Goal: Transaction & Acquisition: Purchase product/service

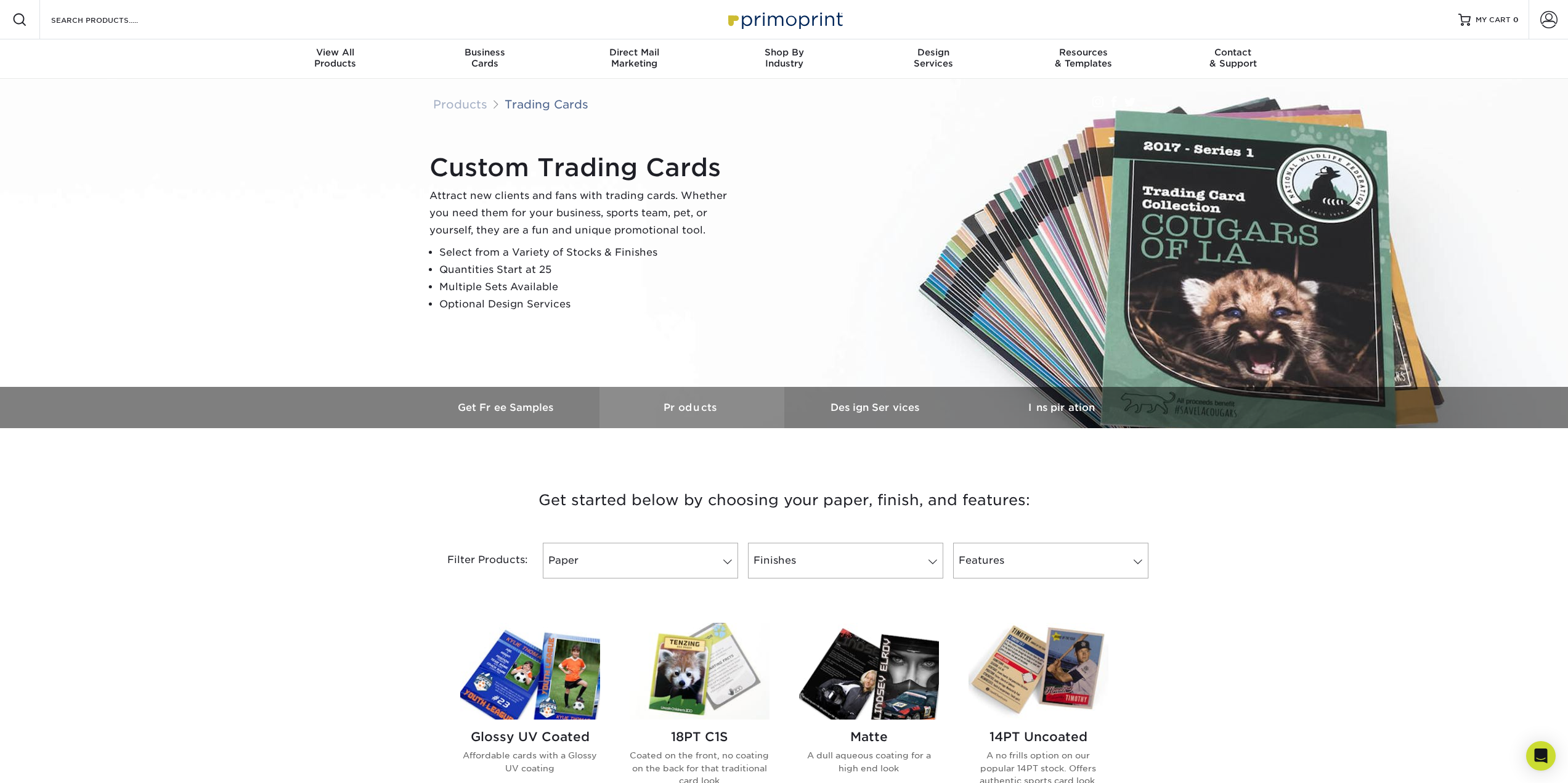
click at [668, 414] on h3 "Products" at bounding box center [692, 408] width 185 height 12
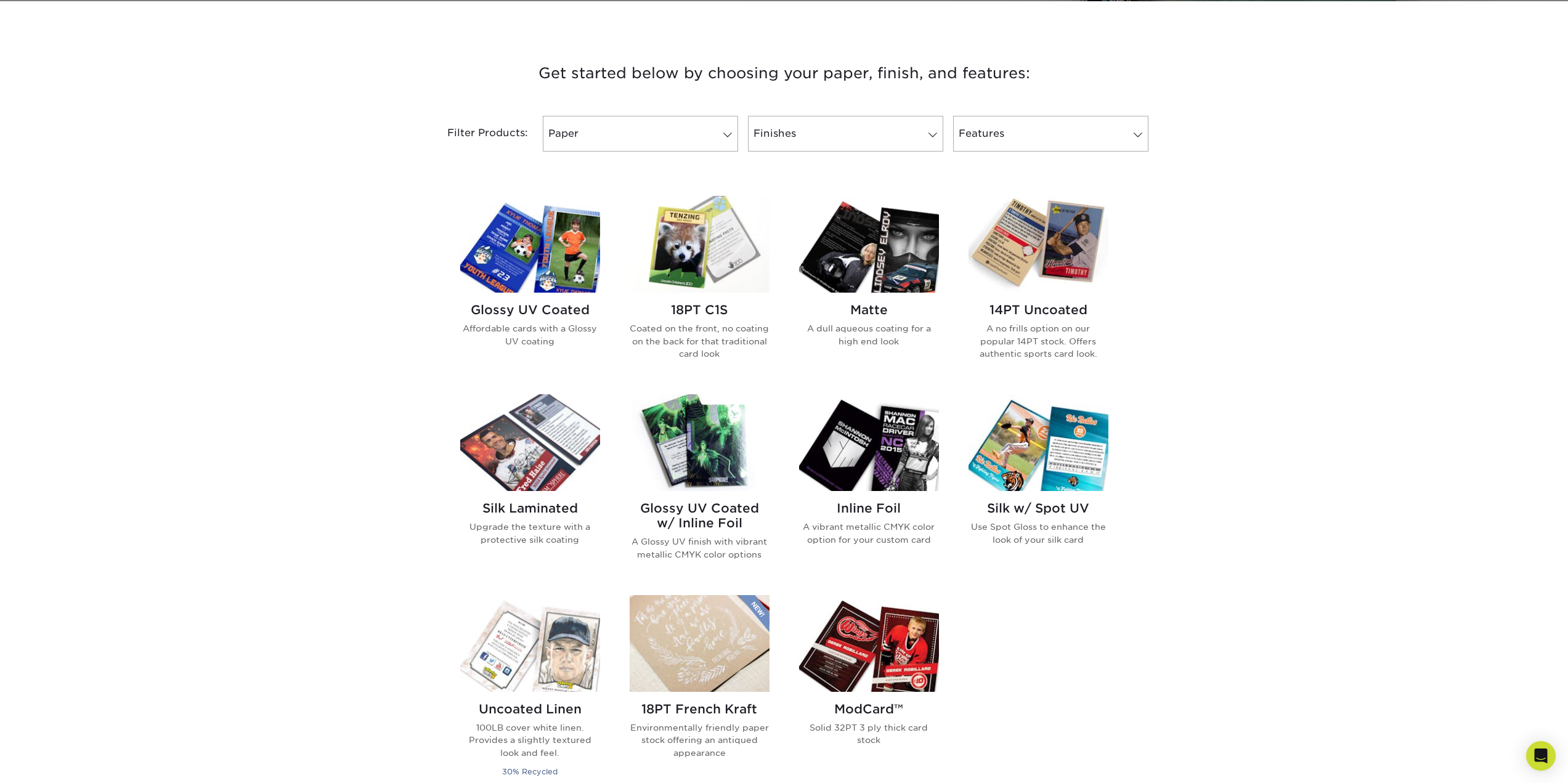
scroll to position [428, 0]
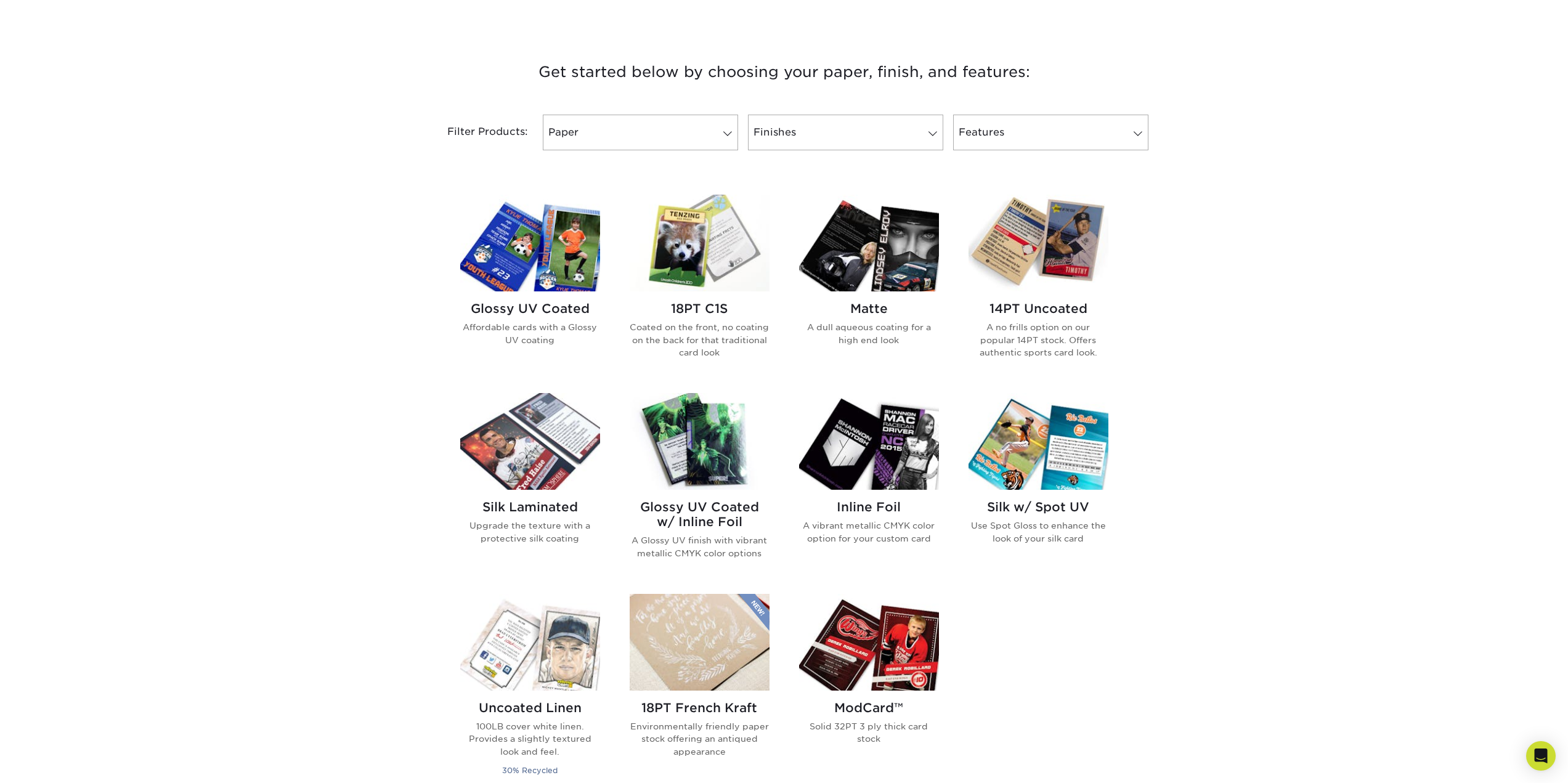
click at [695, 253] on img at bounding box center [700, 243] width 140 height 97
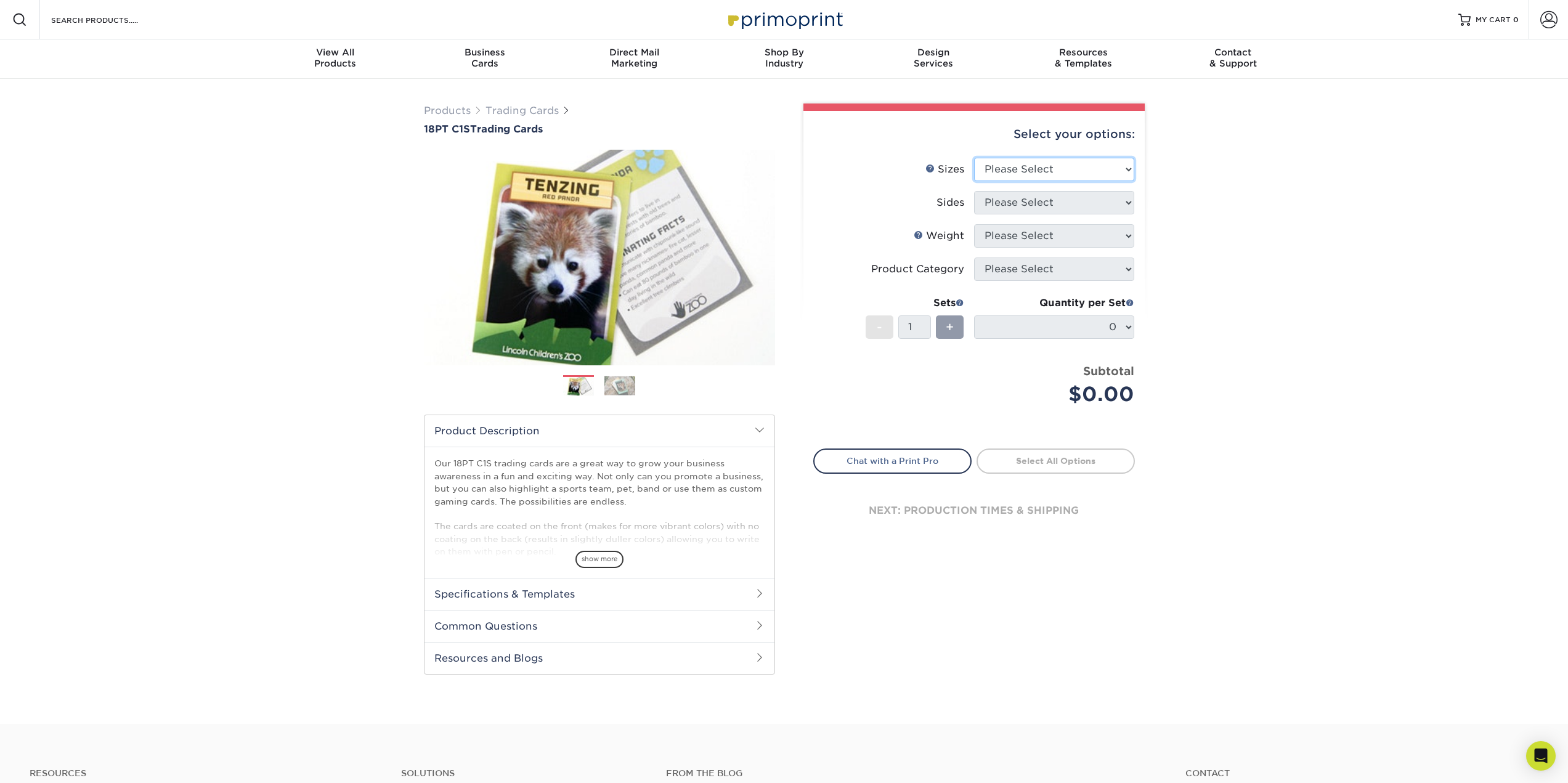
click at [1061, 169] on select "Please Select 2.5" x 3.5"" at bounding box center [1054, 170] width 160 height 24
select select "2.50x3.50"
click at [974, 158] on select "Please Select 2.5" x 3.5"" at bounding box center [1054, 170] width 160 height 24
click at [1039, 192] on select "Please Select Print Both Sides Print Front Only" at bounding box center [1054, 203] width 160 height 24
select select "13abbda7-1d64-4f25-8bb2-c179b224825d"
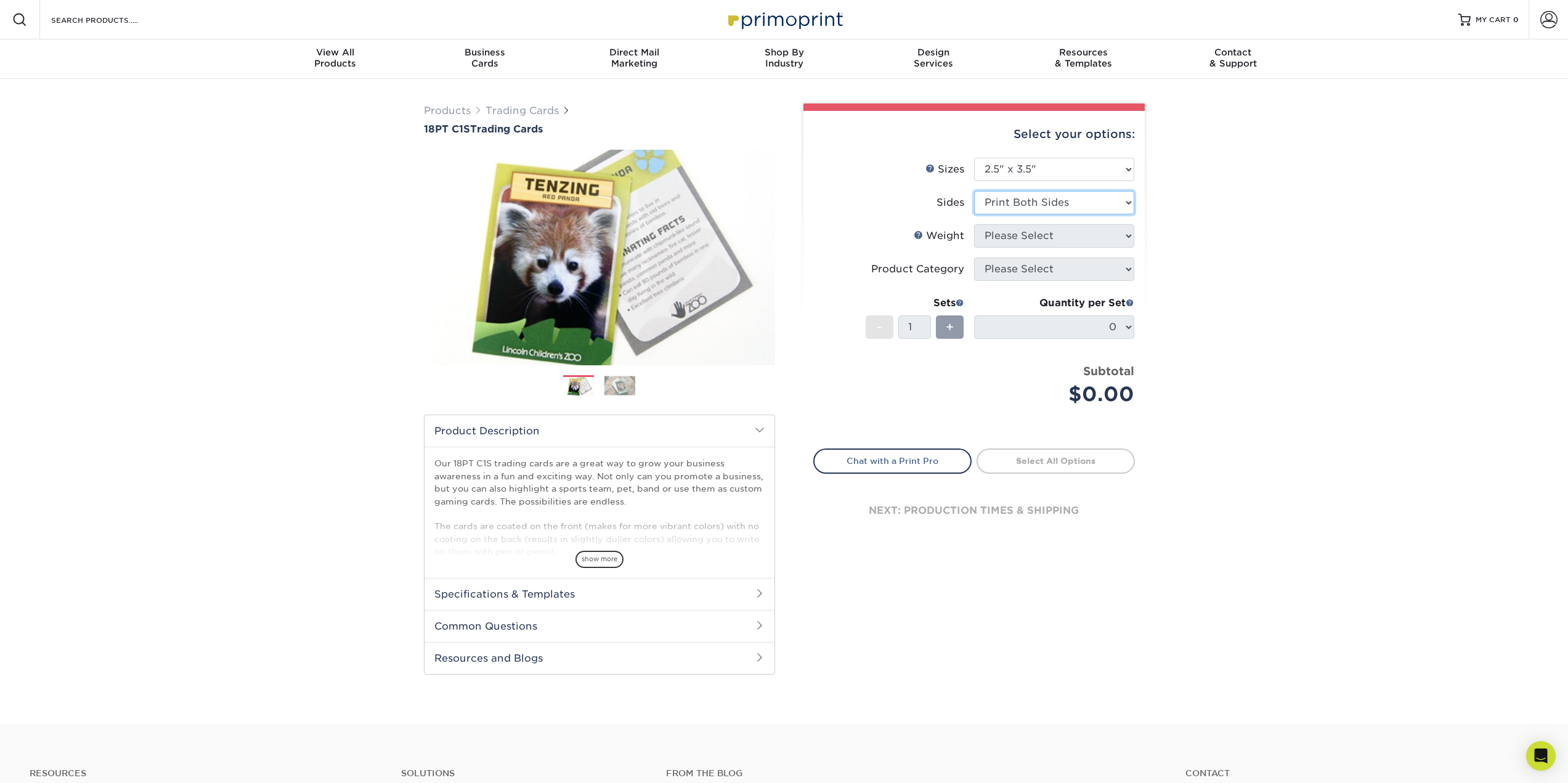
click at [974, 191] on select "Please Select Print Both Sides Print Front Only" at bounding box center [1054, 203] width 160 height 24
click at [1043, 226] on select "Please Select 18PT C1S" at bounding box center [1054, 236] width 160 height 24
select select "18PTC1S"
click at [974, 224] on select "Please Select 18PT C1S" at bounding box center [1054, 236] width 160 height 24
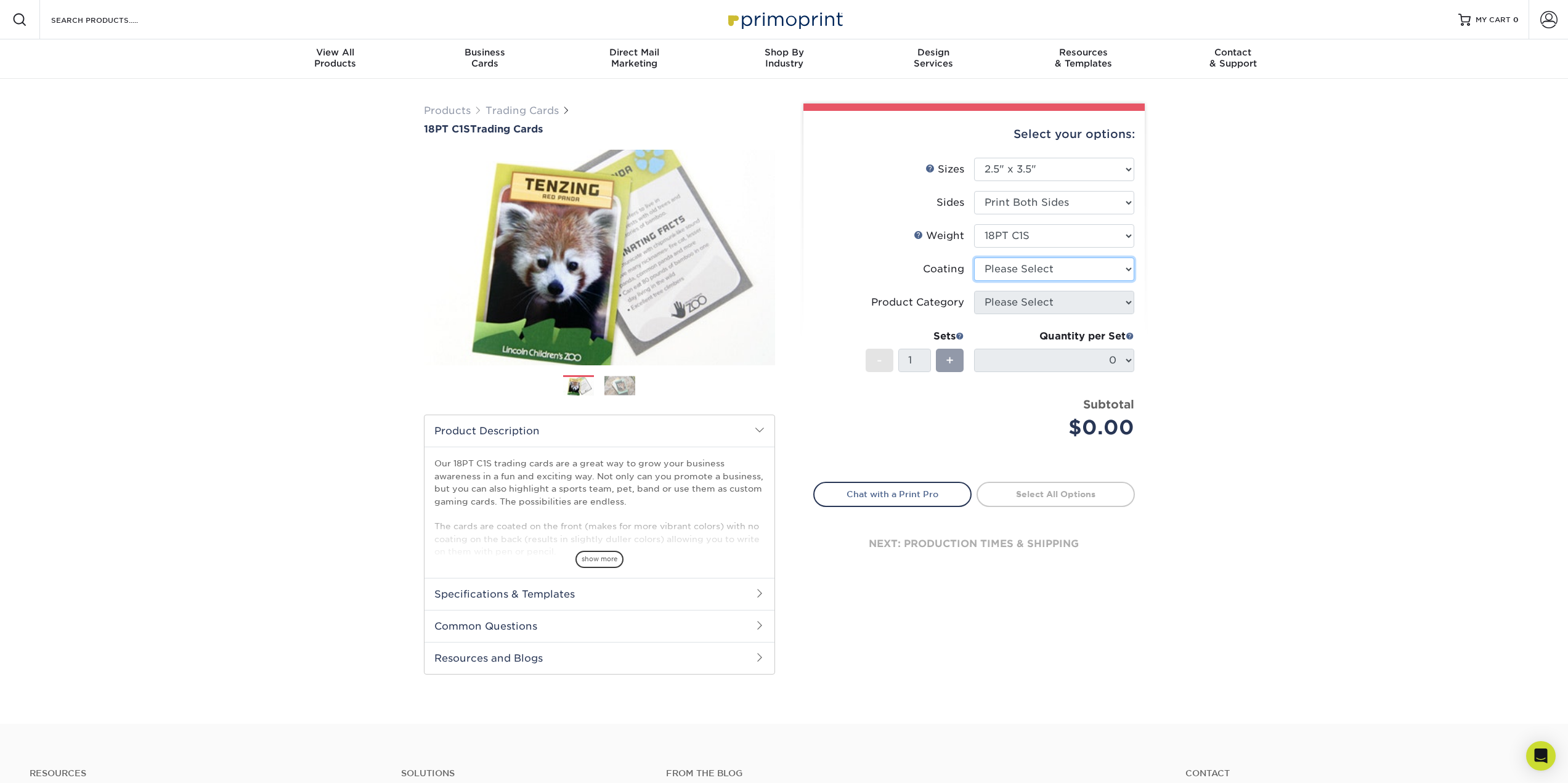
click at [1038, 267] on select at bounding box center [1054, 269] width 160 height 24
select select "1e8116af-acfc-44b1-83dc-8181aa338834"
click at [974, 258] on select at bounding box center [1054, 269] width 160 height 24
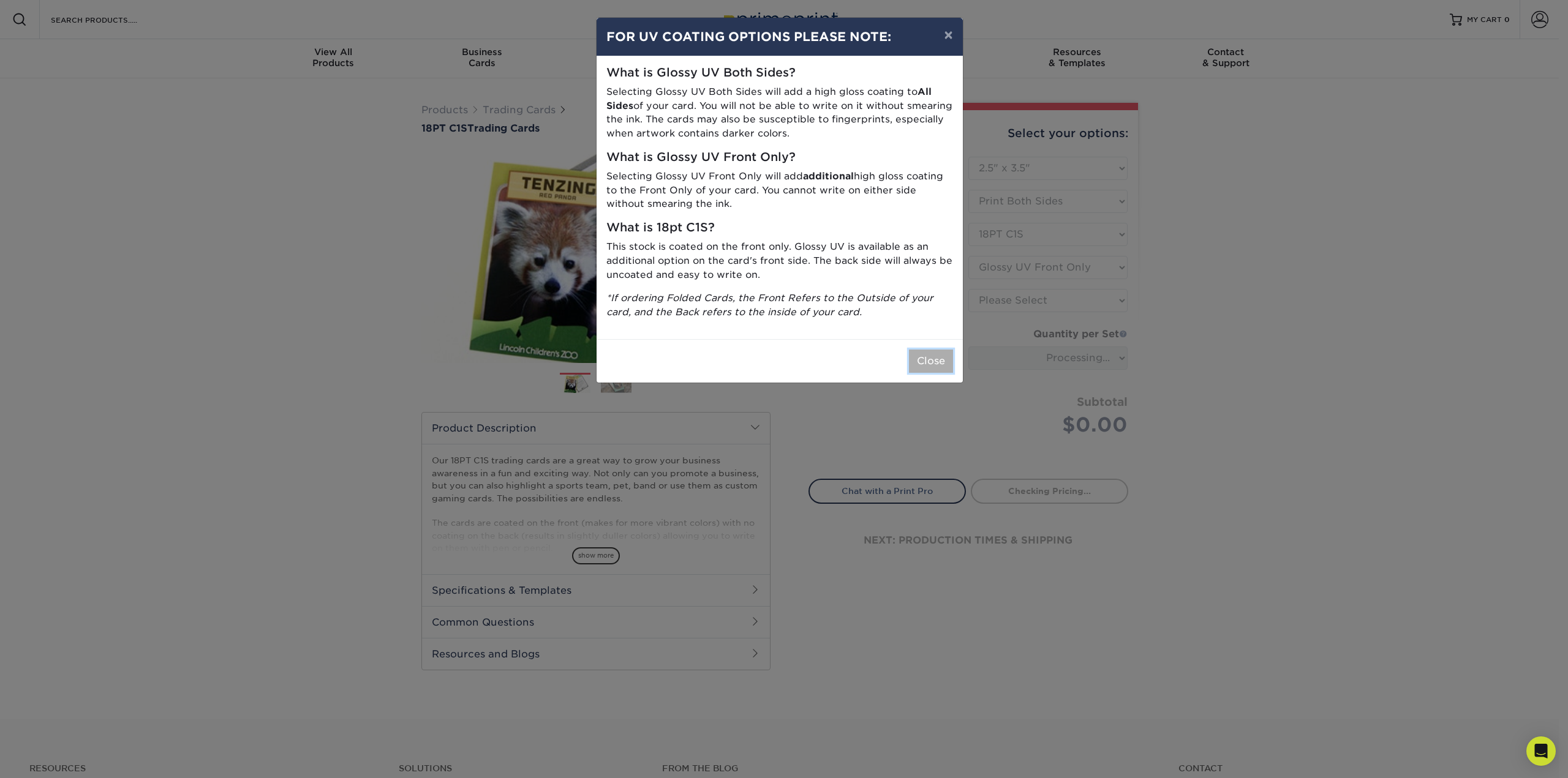
click at [929, 361] on button "Close" at bounding box center [930, 361] width 44 height 23
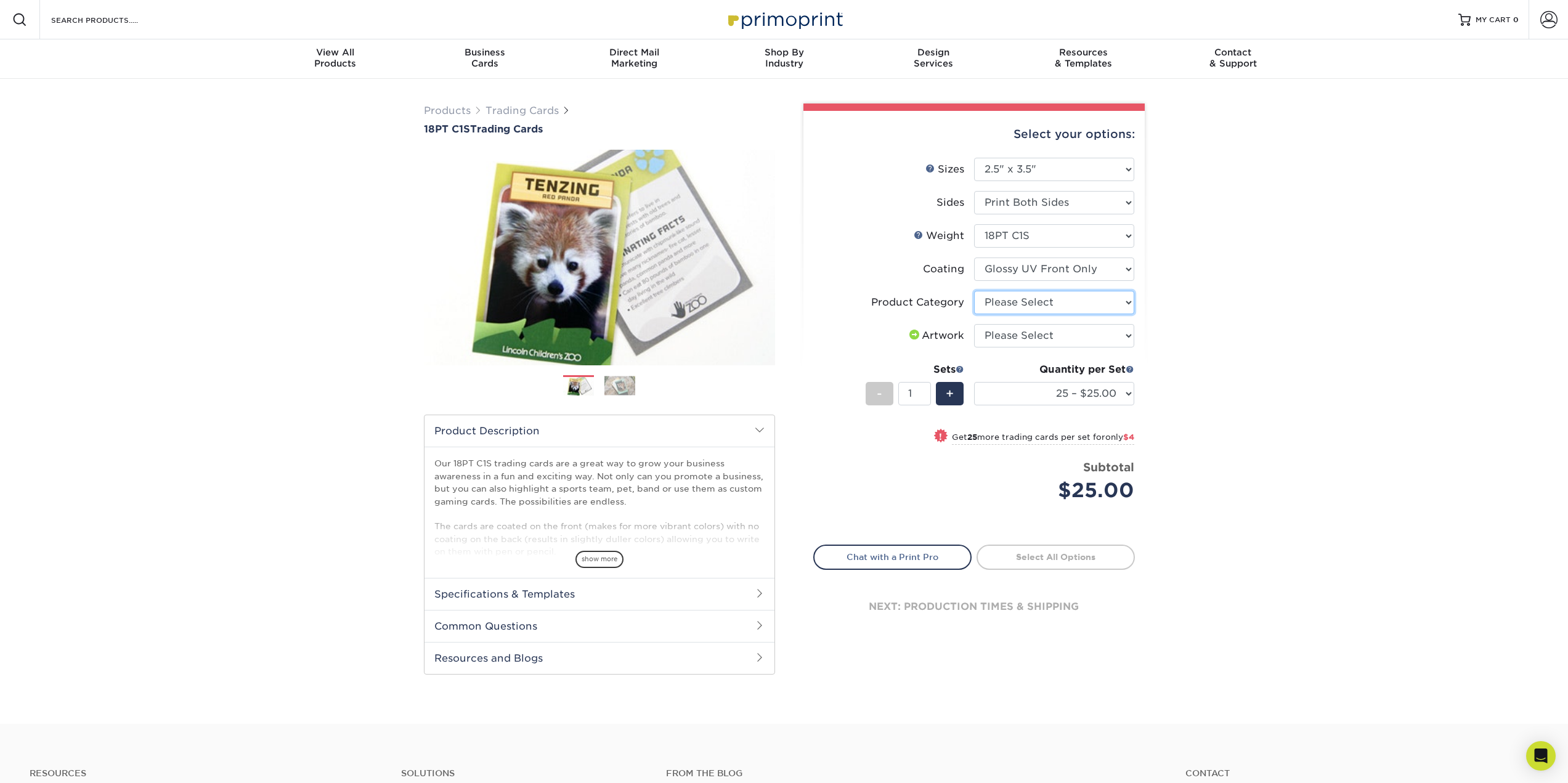
click at [1018, 301] on select "Please Select Trading Cards" at bounding box center [1054, 303] width 160 height 24
select select "c2f9bce9-36c2-409d-b101-c29d9d031e18"
click at [974, 291] on select "Please Select Trading Cards" at bounding box center [1054, 303] width 160 height 24
click at [1021, 327] on select "Please Select I will upload files I need a design - $100" at bounding box center [1054, 336] width 160 height 24
select select "upload"
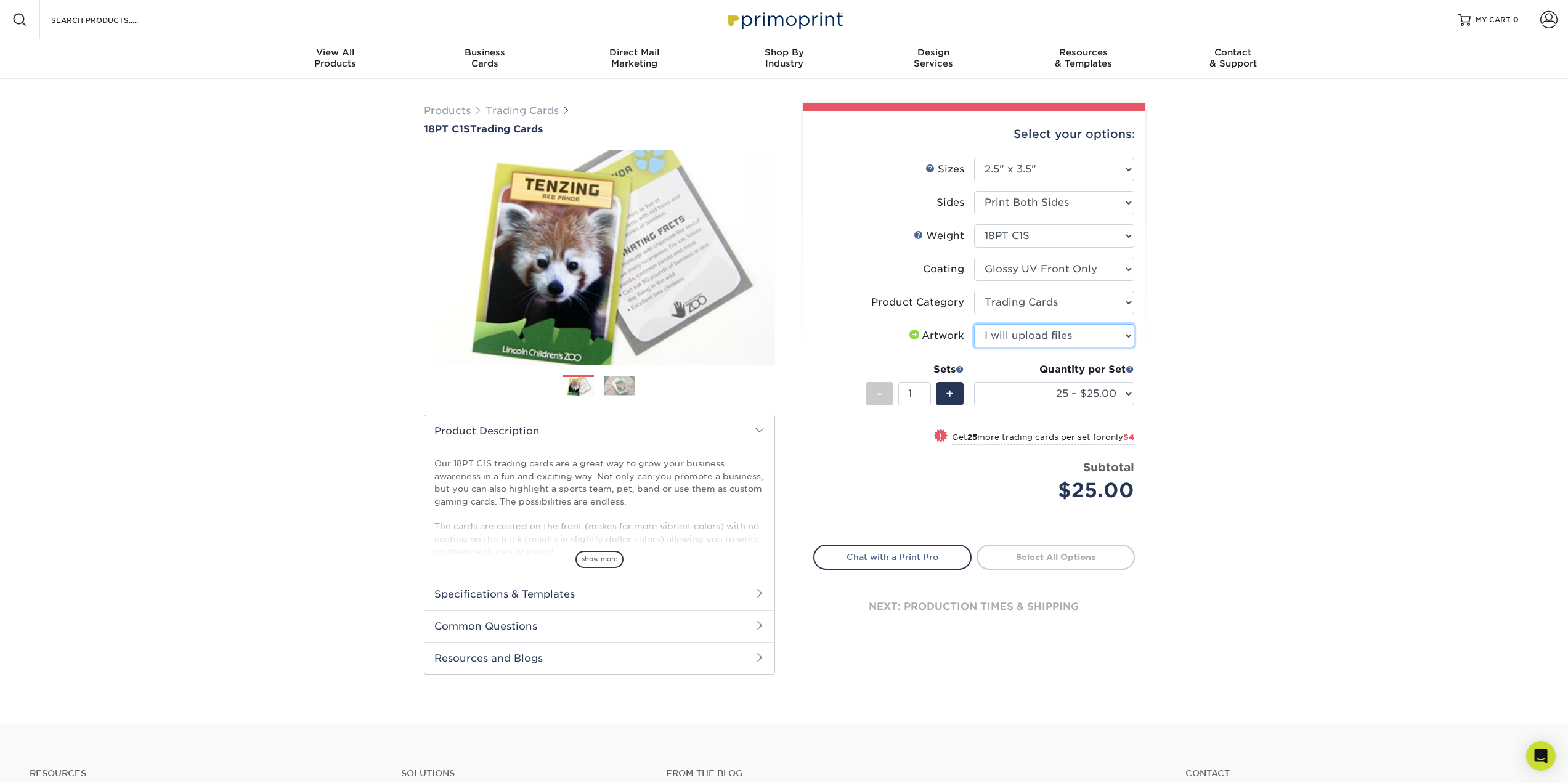
click at [974, 324] on select "Please Select I will upload files I need a design - $100" at bounding box center [1054, 336] width 160 height 24
click at [1038, 343] on select "Please Select I will upload files I need a design - $100" at bounding box center [1054, 336] width 160 height 24
click at [1038, 338] on select "Please Select I will upload files I need a design - $100" at bounding box center [1054, 336] width 160 height 24
click at [1035, 390] on select "25 – $25.00 50 – $29.00 75 – $37.00 100 – $41.00 250 – $48.00 500 – $58.00 1000…" at bounding box center [1054, 394] width 160 height 24
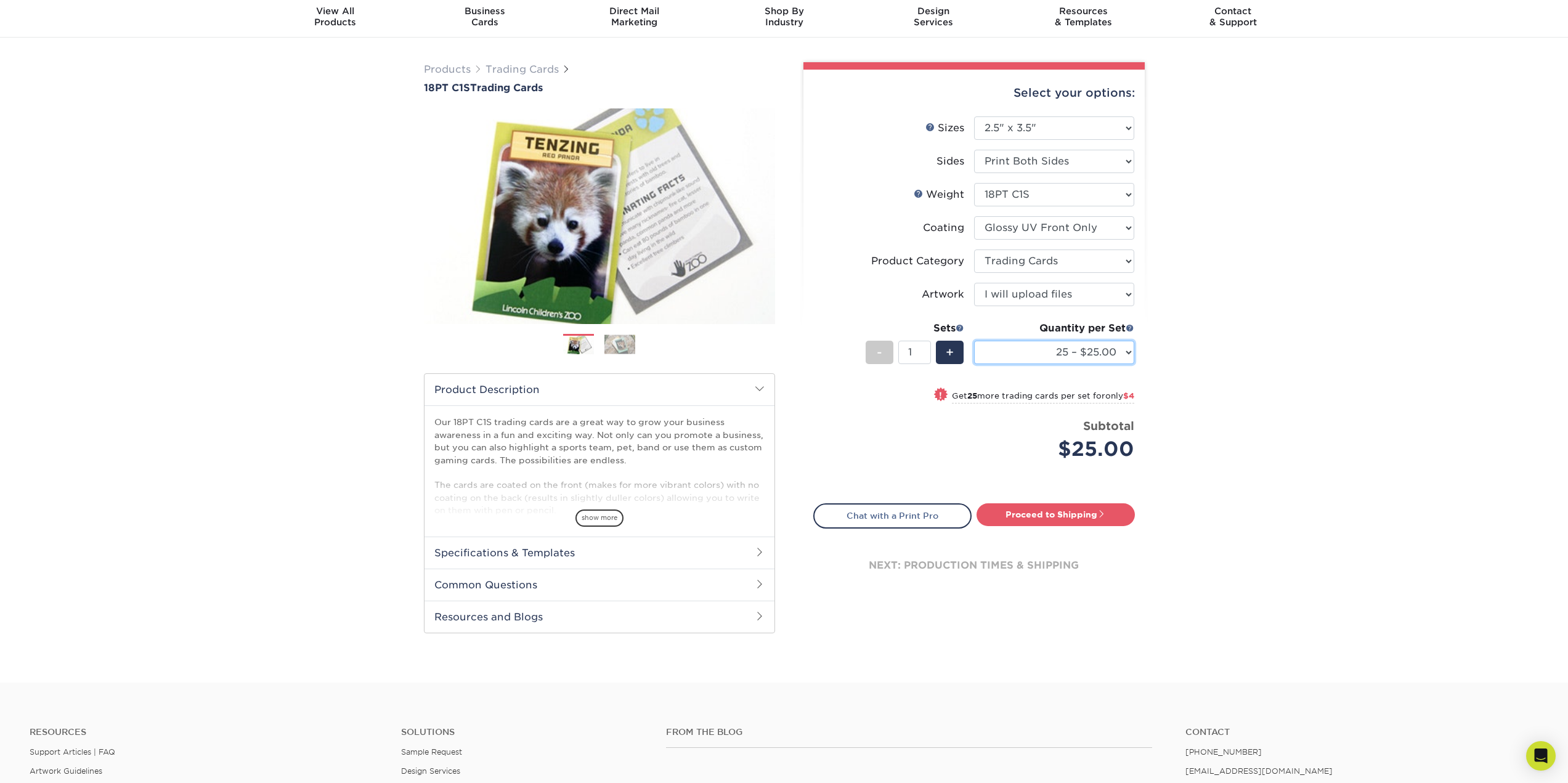
scroll to position [62, 0]
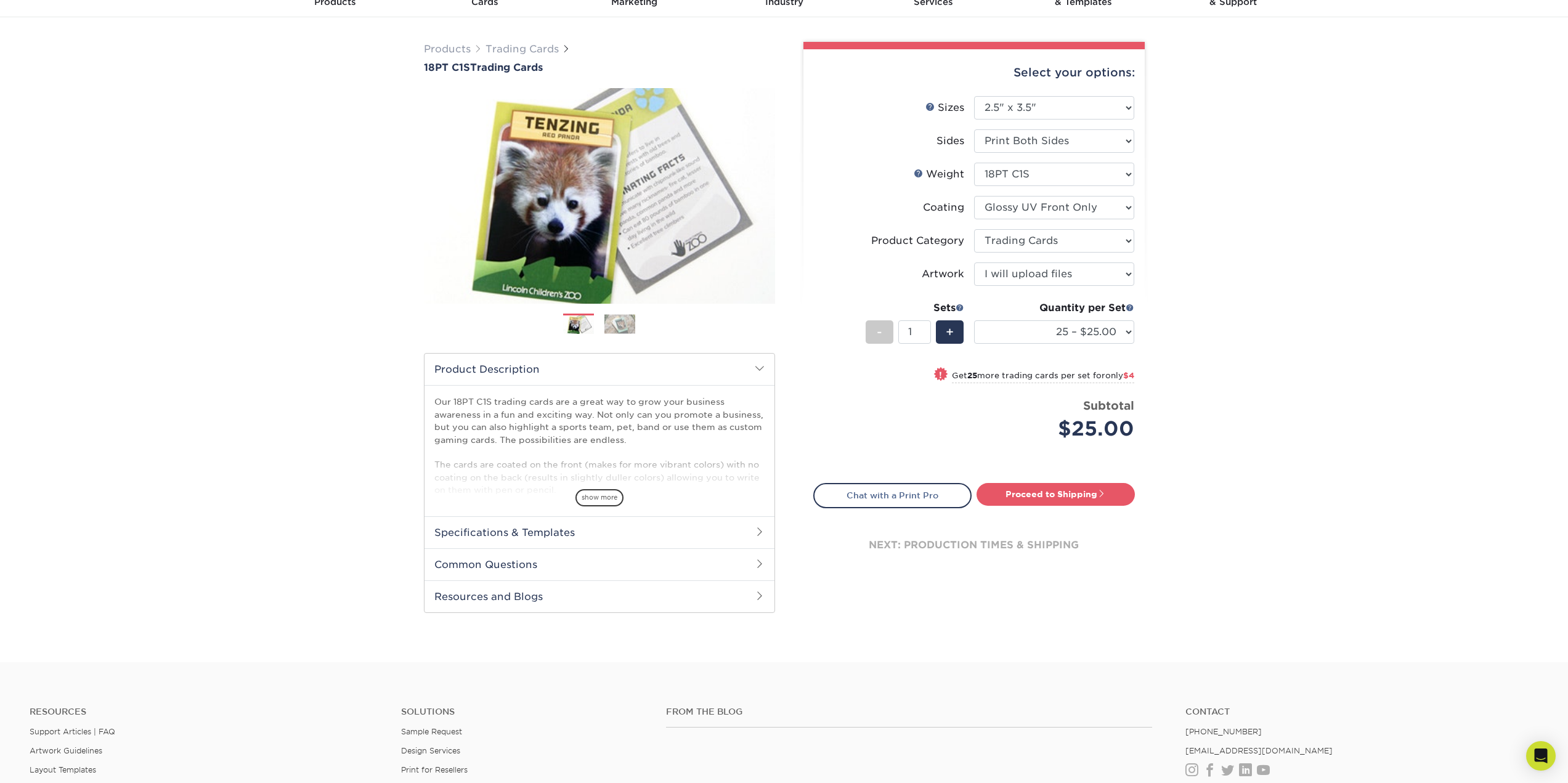
click at [609, 324] on img at bounding box center [619, 323] width 30 height 19
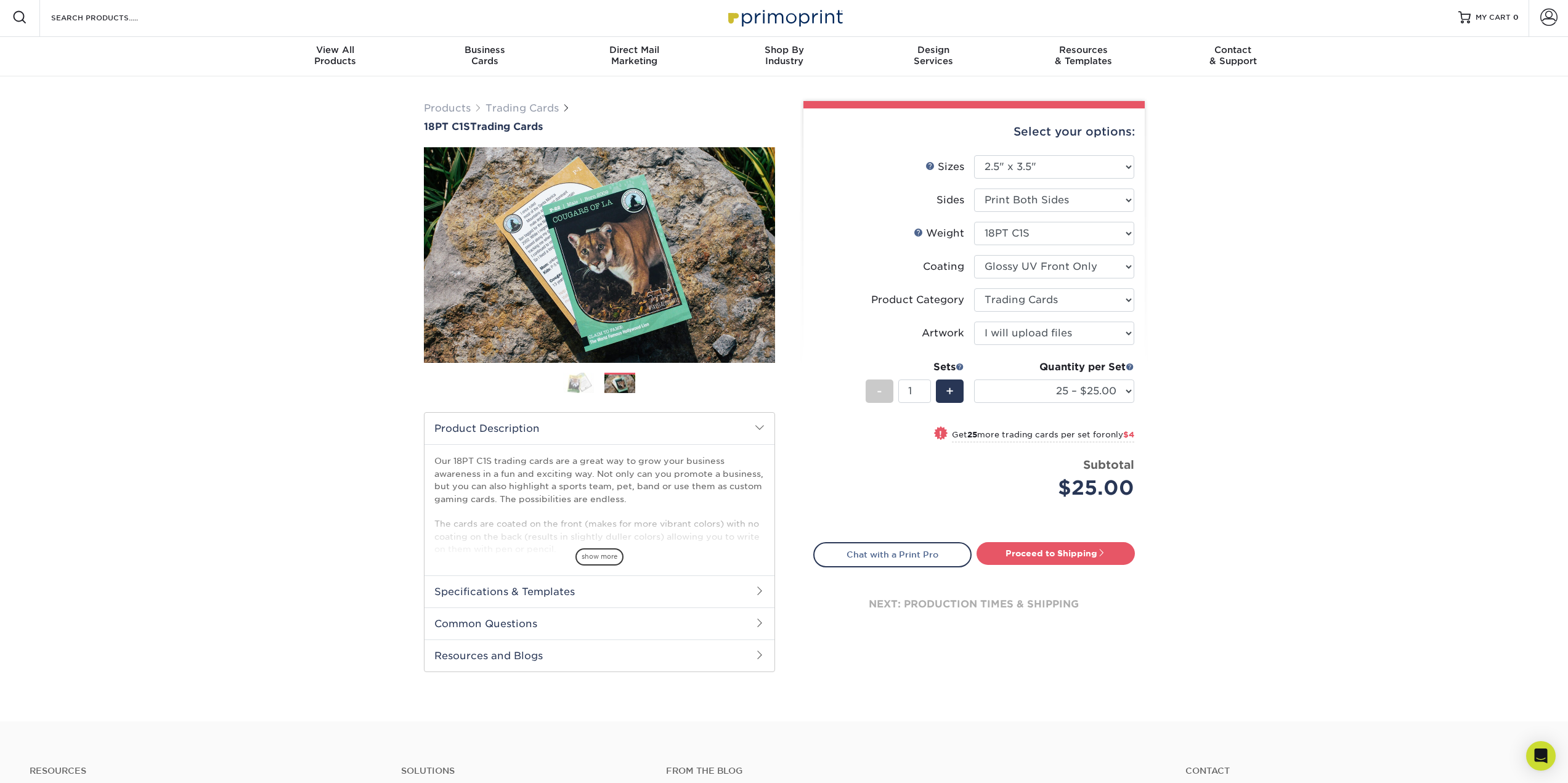
scroll to position [0, 0]
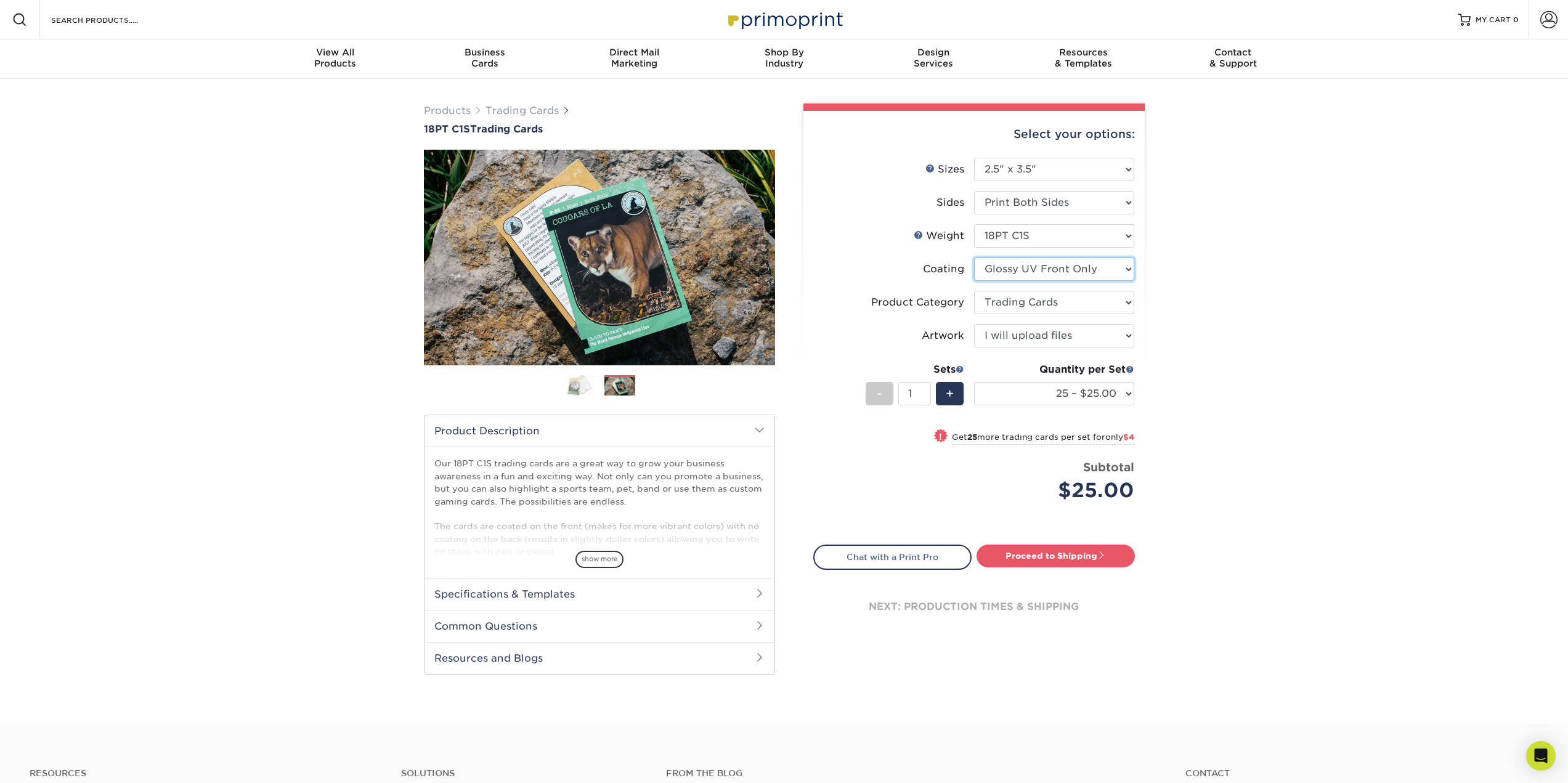
click at [1050, 278] on select at bounding box center [1054, 269] width 160 height 24
select select "3e7618de-abca-4bda-9f97-8b9129e913d8"
click at [974, 258] on select at bounding box center [1054, 269] width 160 height 24
select select "-1"
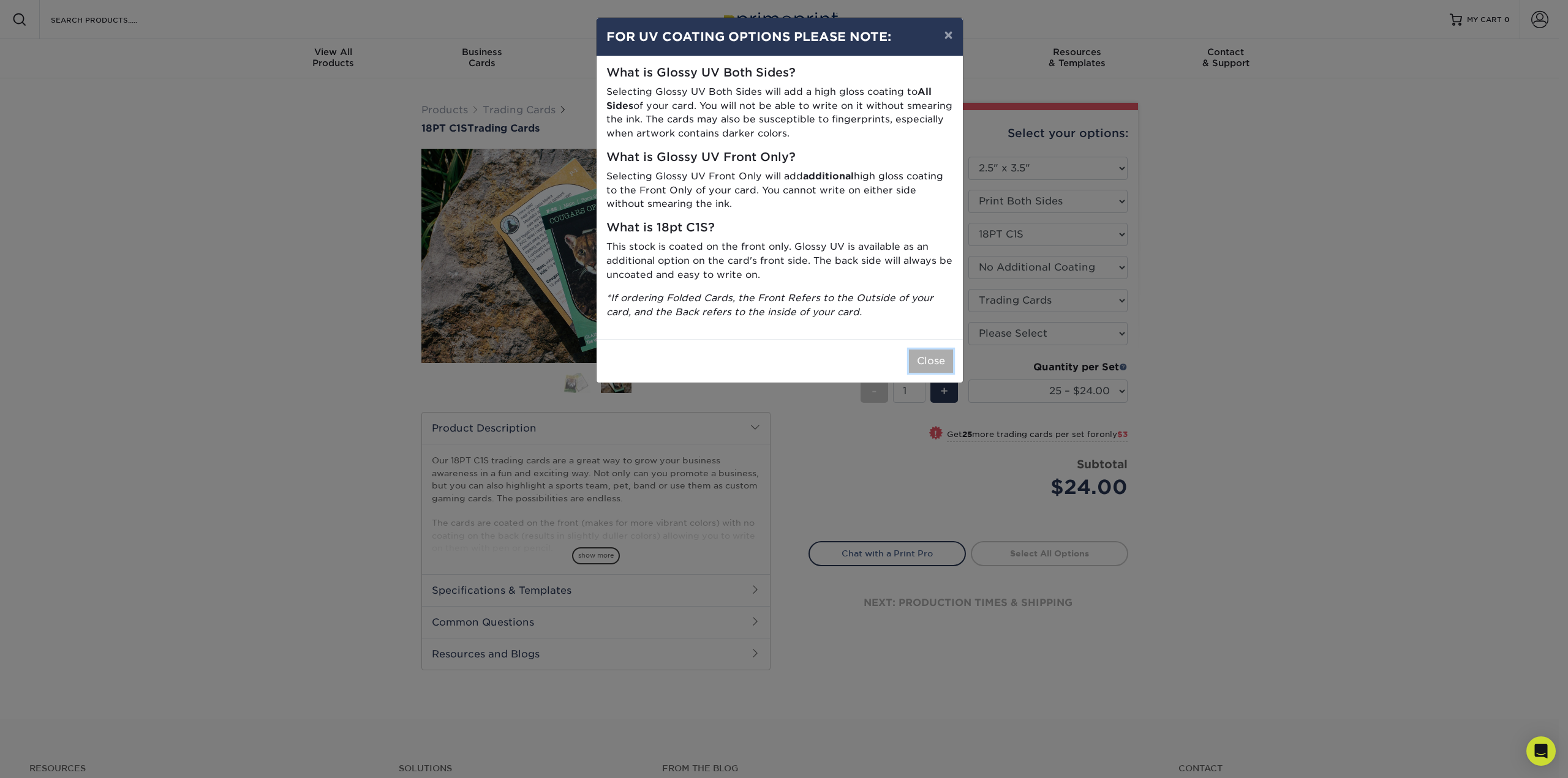
click at [920, 360] on button "Close" at bounding box center [930, 361] width 44 height 23
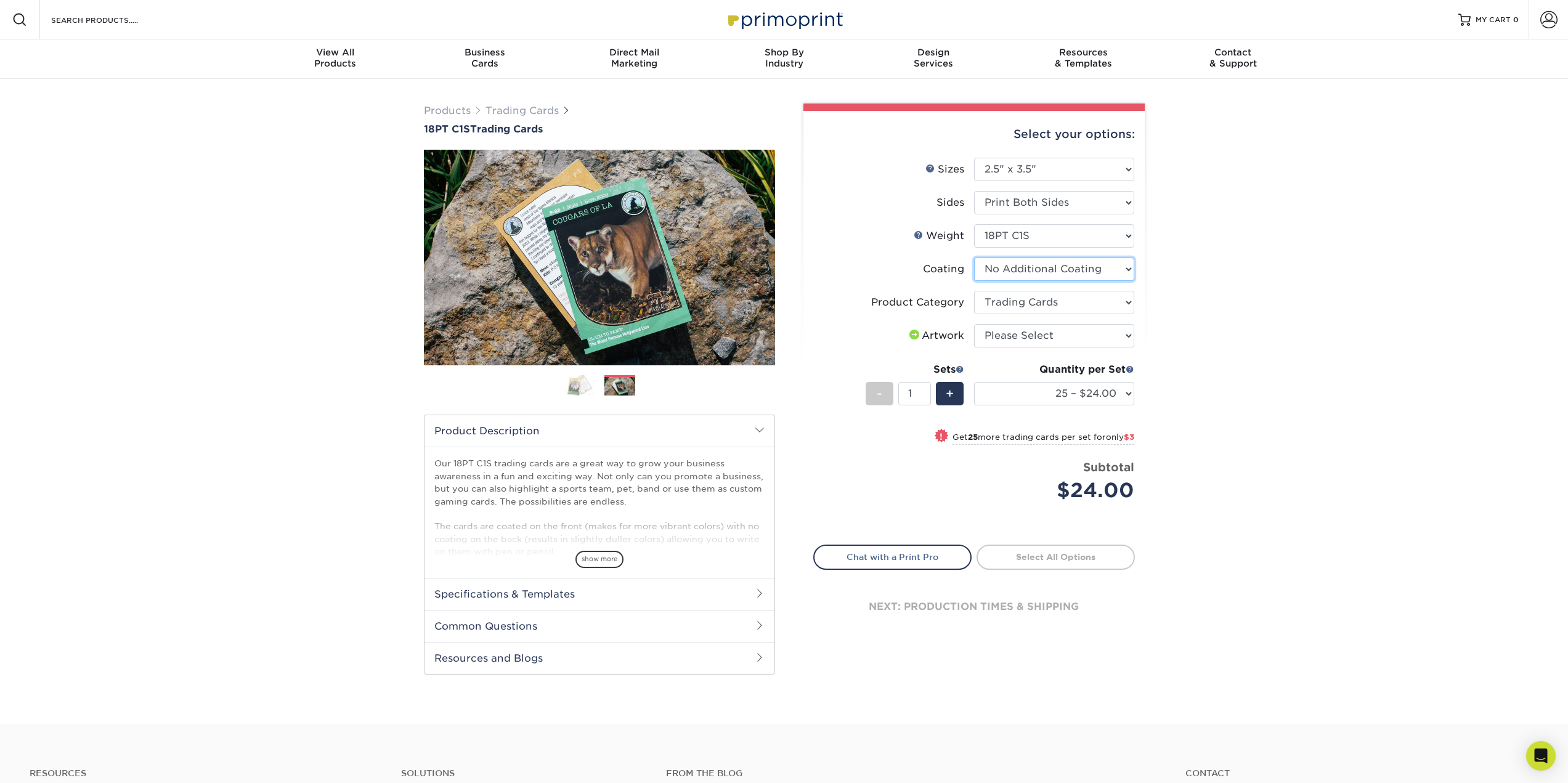
click at [1006, 269] on select at bounding box center [1054, 269] width 160 height 24
click at [1002, 271] on select at bounding box center [1054, 269] width 160 height 24
click at [1033, 303] on select "Please Select Trading Cards" at bounding box center [1054, 303] width 160 height 24
click at [1006, 340] on select "Please Select I will upload files I need a design - $100" at bounding box center [1054, 336] width 160 height 24
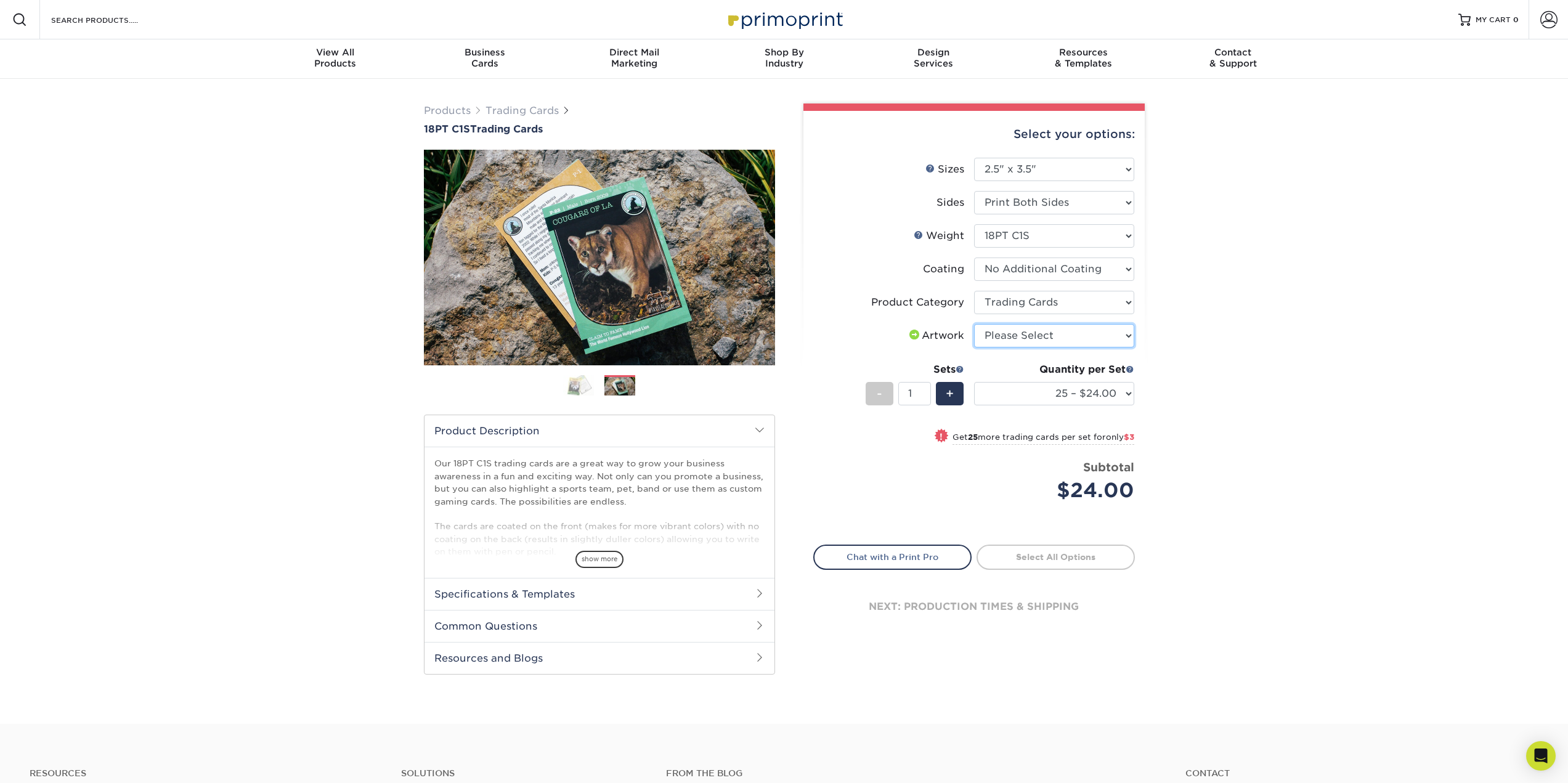
select select "upload"
click at [974, 324] on select "Please Select I will upload files I need a design - $100" at bounding box center [1054, 336] width 160 height 24
click at [1008, 561] on link "Proceed to Shipping" at bounding box center [1056, 556] width 159 height 23
type input "Set 1"
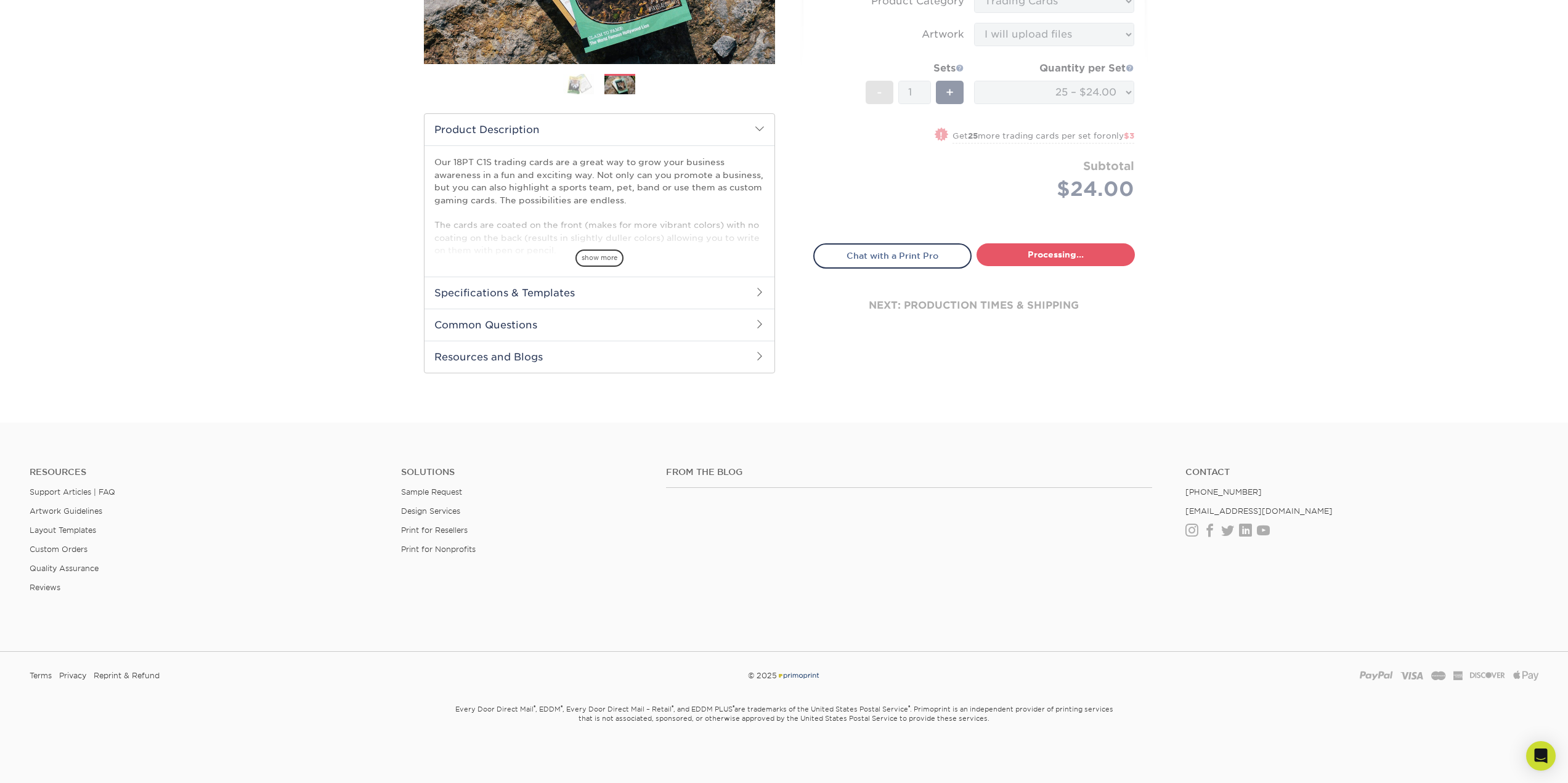
select select "93496b82-97d9-442a-849d-a6c043c823b6"
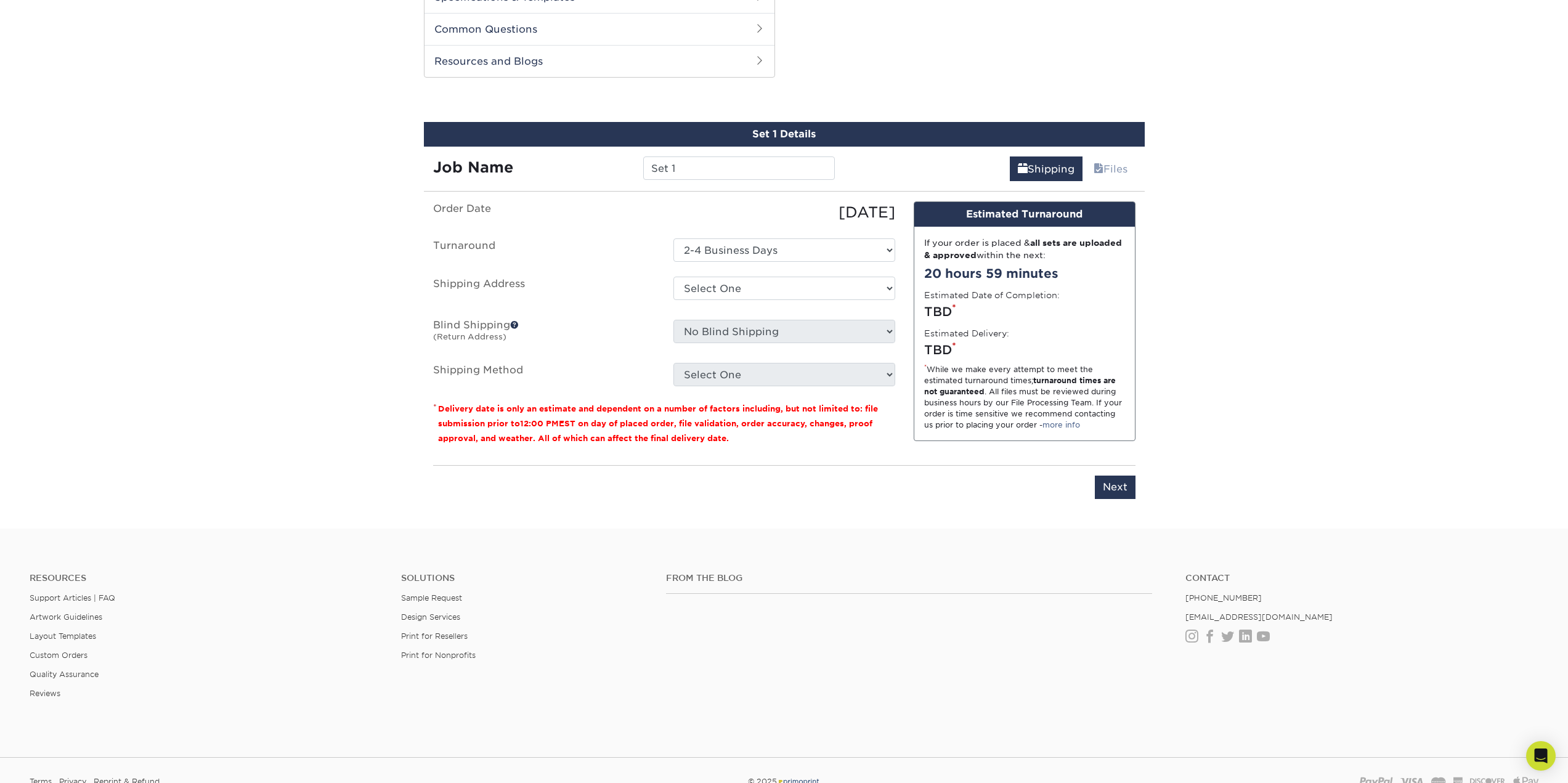
scroll to position [614, 0]
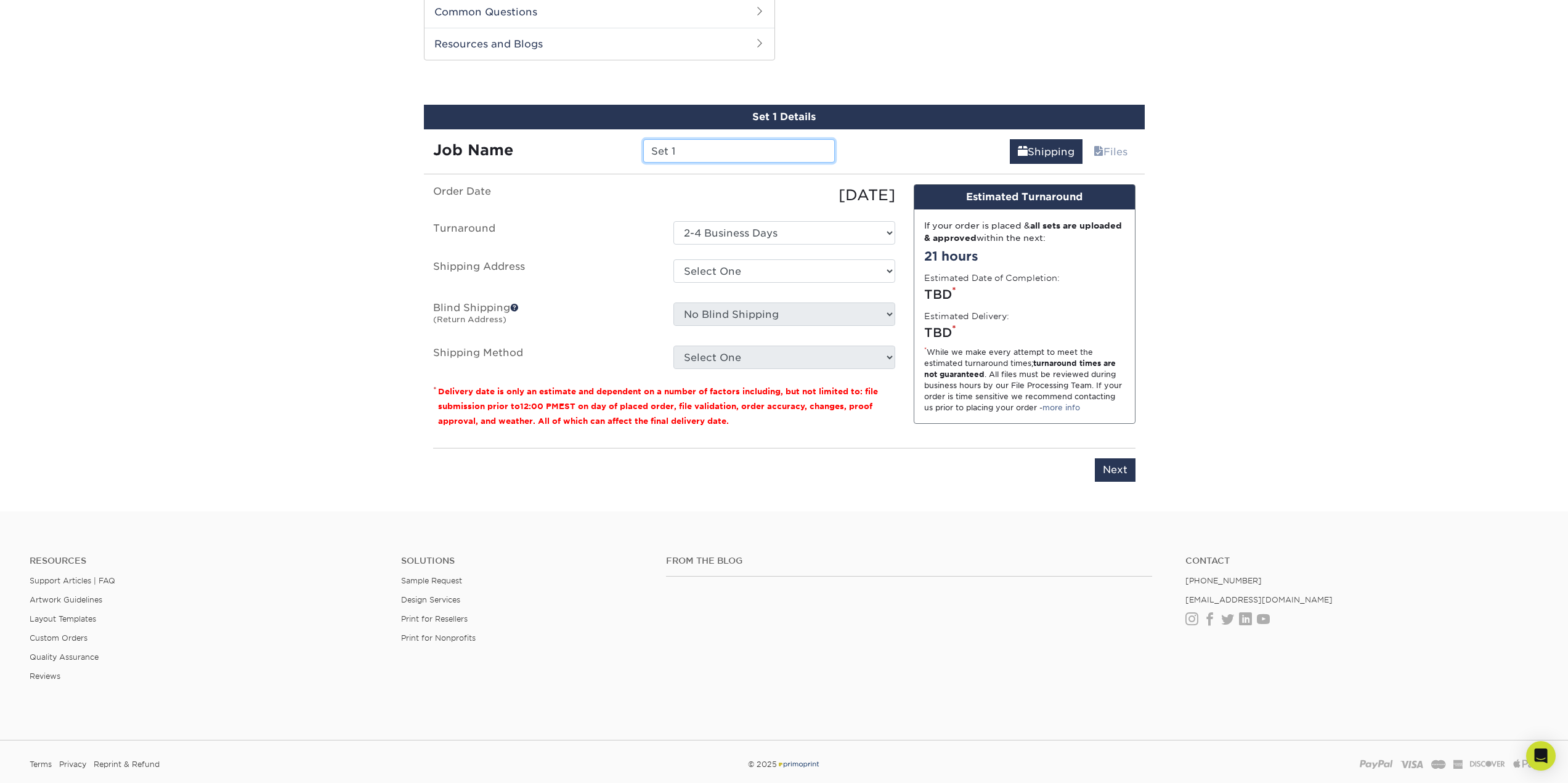
click at [741, 147] on input "Set 1" at bounding box center [739, 151] width 192 height 24
click at [67, 619] on link "Layout Templates" at bounding box center [63, 618] width 67 height 9
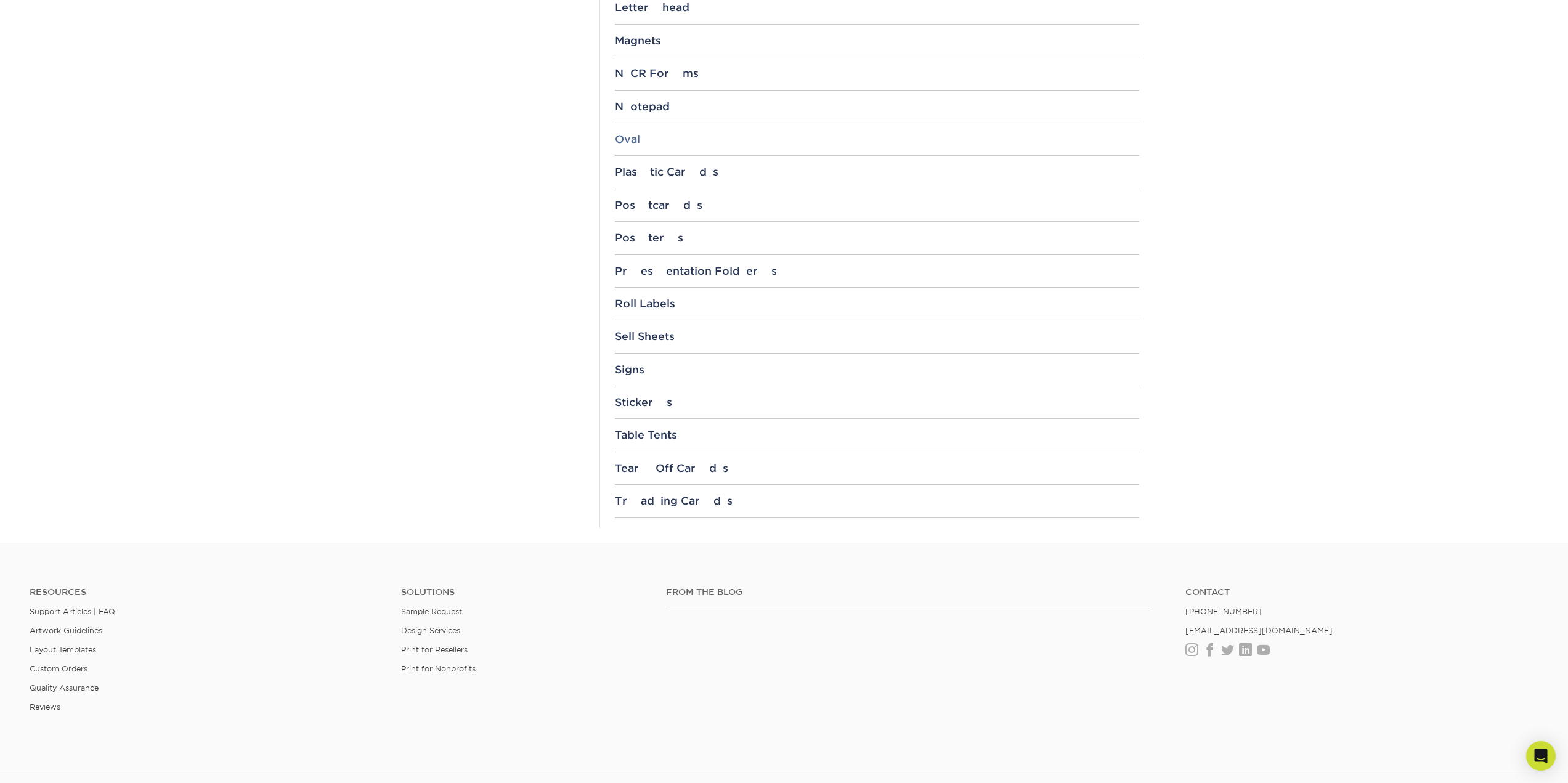
scroll to position [1232, 0]
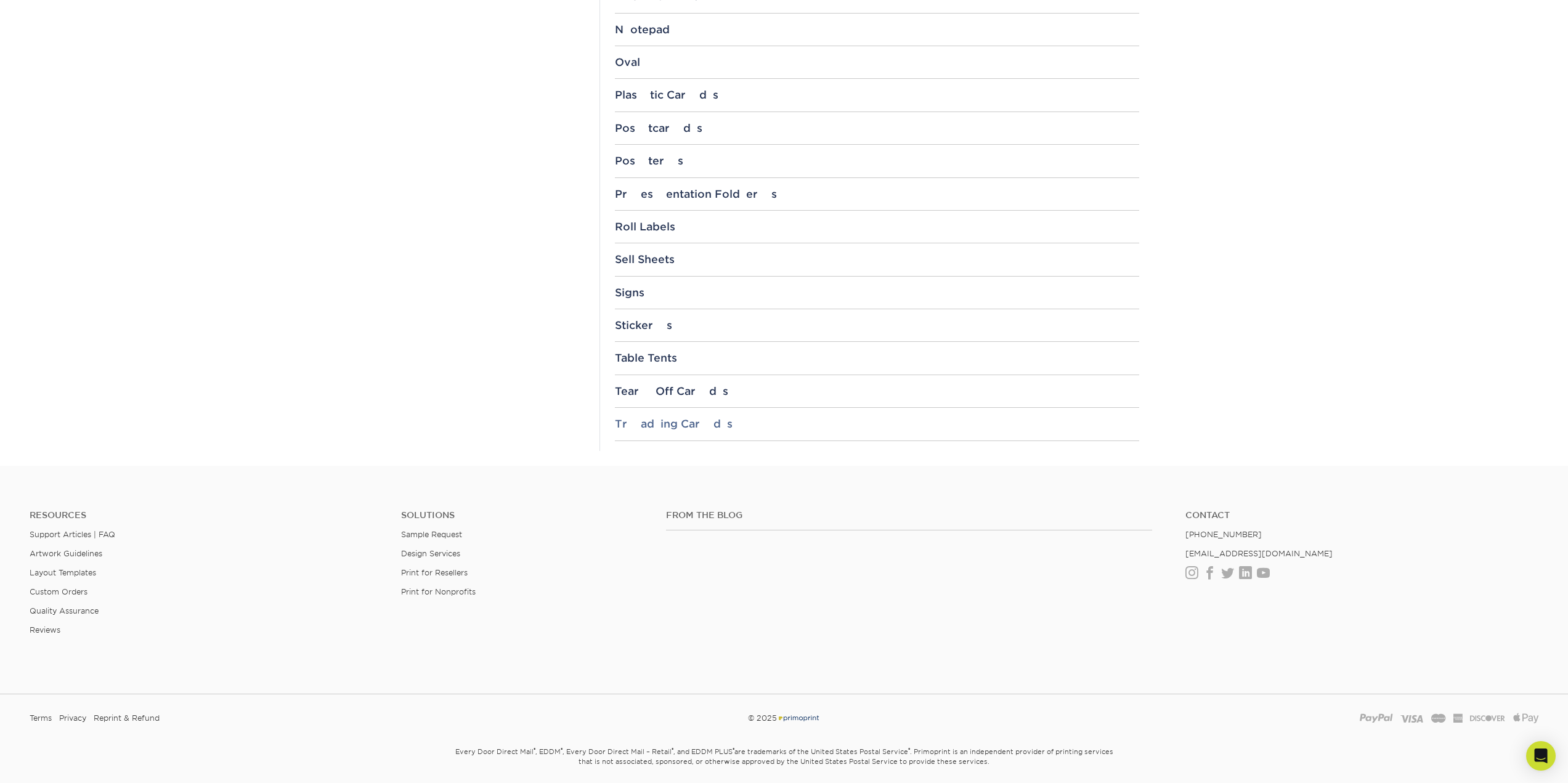
click at [664, 424] on div "Trading Cards" at bounding box center [876, 423] width 524 height 13
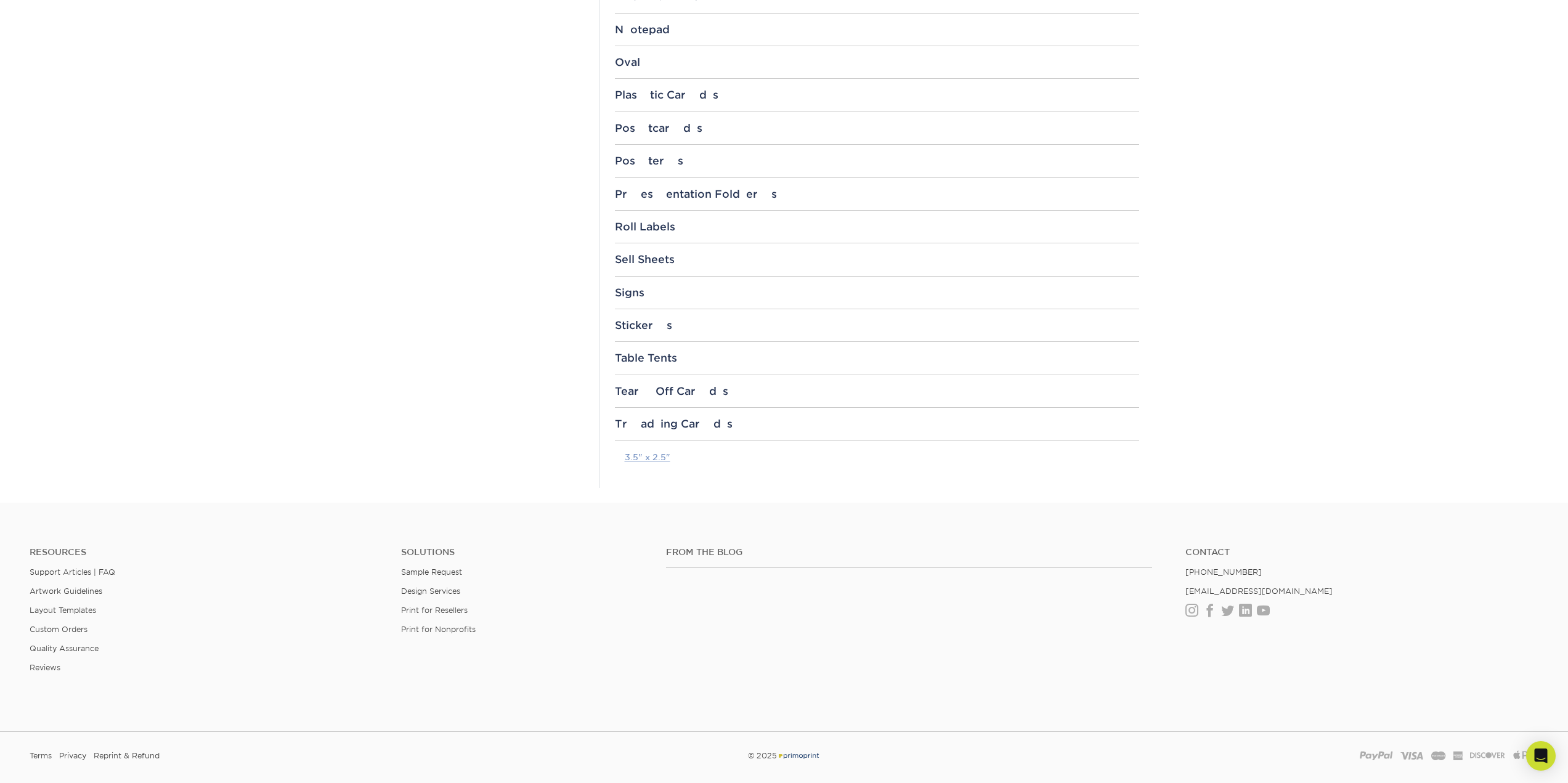
click at [662, 456] on link "3.5" x 2.5"" at bounding box center [648, 457] width 46 height 10
